Goal: Information Seeking & Learning: Learn about a topic

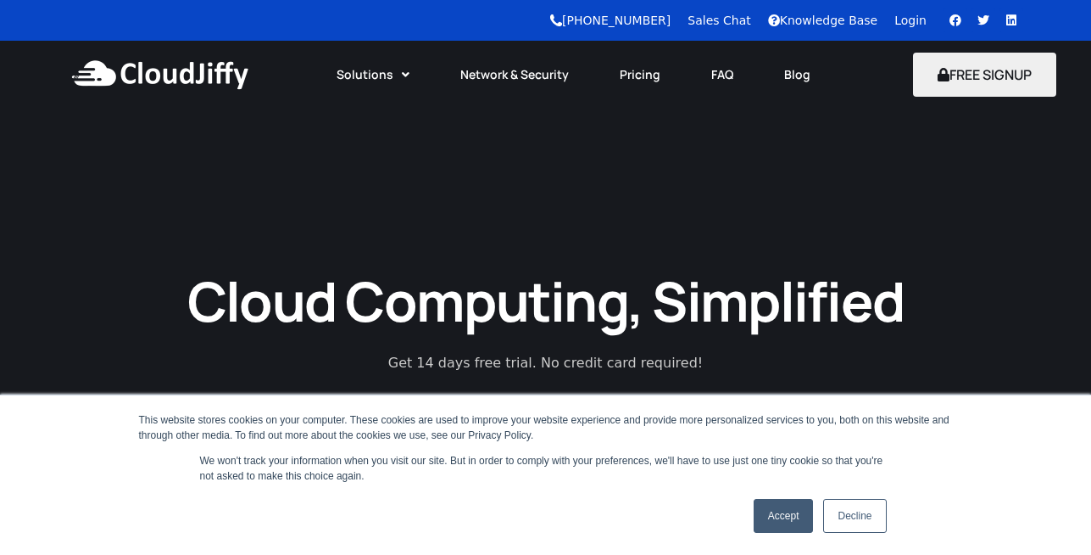
click at [788, 516] on link "Accept" at bounding box center [784, 516] width 60 height 34
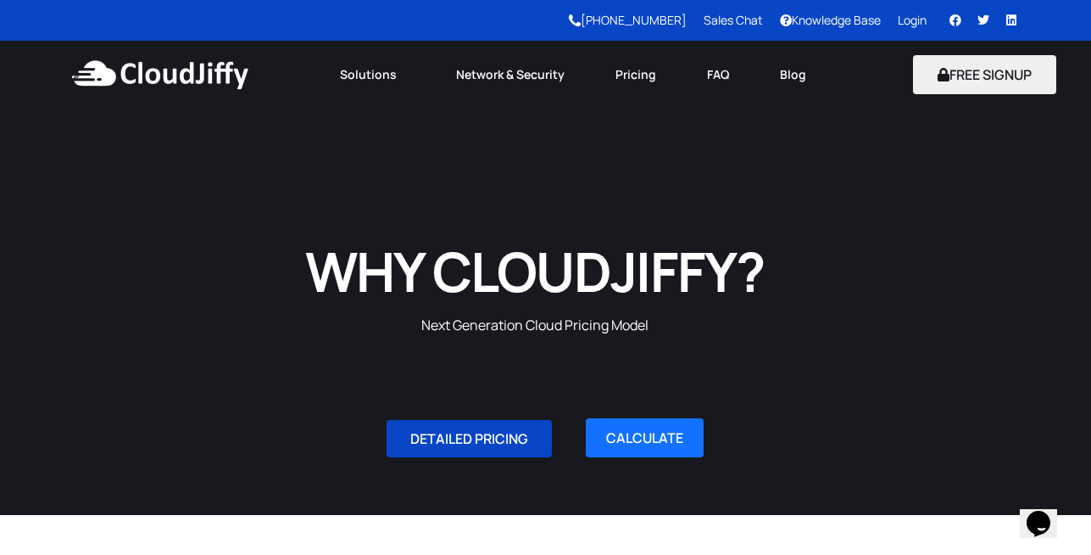
click at [471, 442] on span "DETAILED PRICING" at bounding box center [469, 439] width 118 height 14
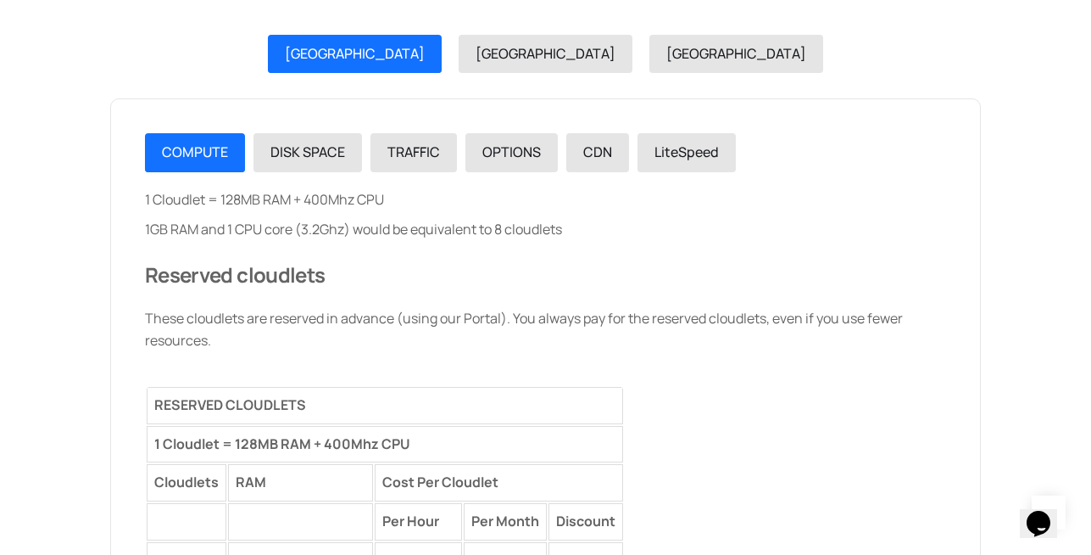
scroll to position [1613, 0]
